Goal: Find specific page/section: Find specific page/section

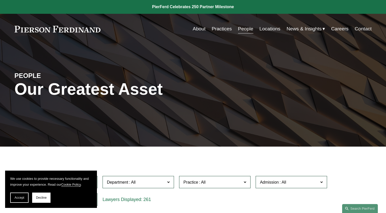
scroll to position [156, 0]
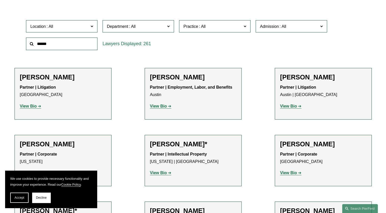
click at [58, 44] on input "text" at bounding box center [61, 44] width 71 height 13
type input "**********"
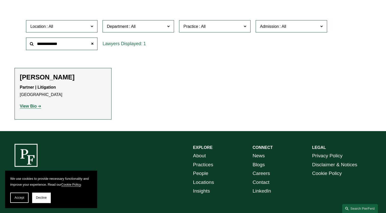
click at [34, 106] on strong "View Bio" at bounding box center [28, 106] width 17 height 4
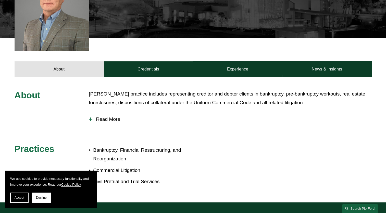
scroll to position [179, 0]
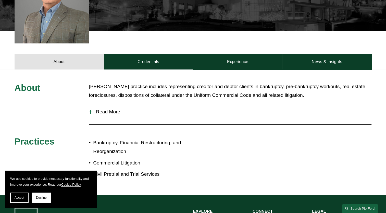
click at [110, 109] on span "Read More" at bounding box center [231, 112] width 279 height 6
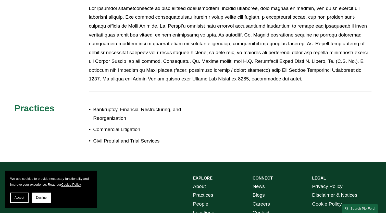
scroll to position [216, 0]
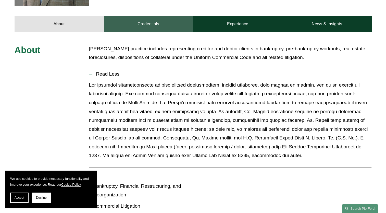
click at [147, 16] on link "Credentials" at bounding box center [148, 23] width 89 height 15
